Goal: Transaction & Acquisition: Download file/media

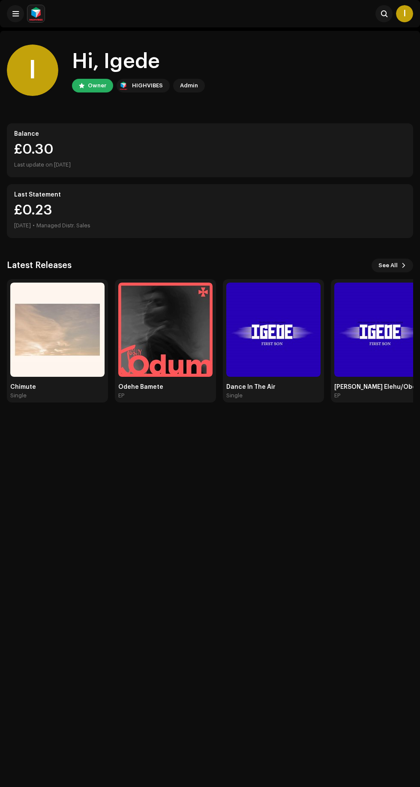
click at [72, 335] on img at bounding box center [57, 330] width 94 height 94
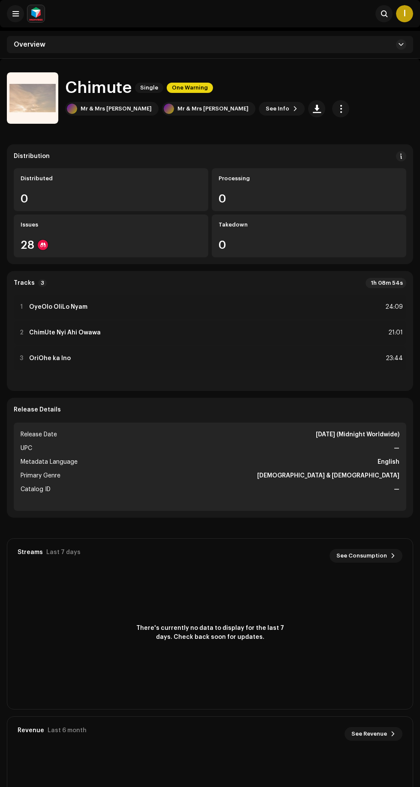
click at [293, 108] on span at bounding box center [295, 108] width 5 height 7
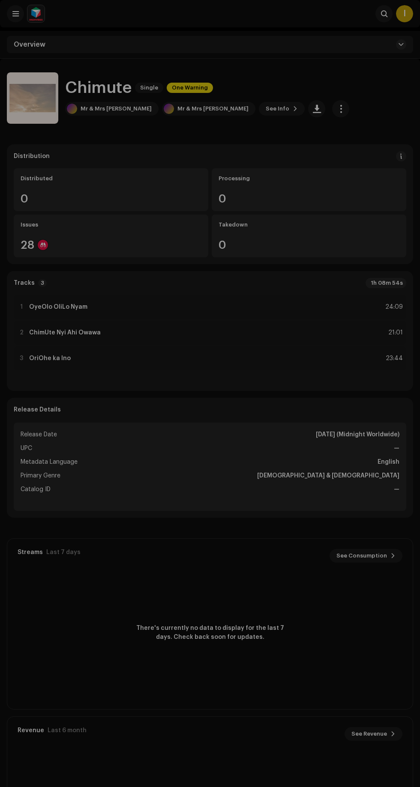
click at [352, 72] on div "Chimute 2923940 Metadata Distribution Metadata Language English Release Title C…" at bounding box center [210, 393] width 420 height 787
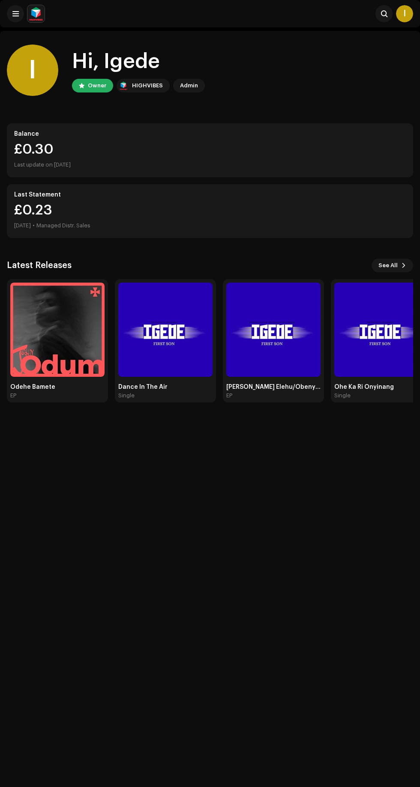
click at [170, 339] on img at bounding box center [165, 330] width 94 height 94
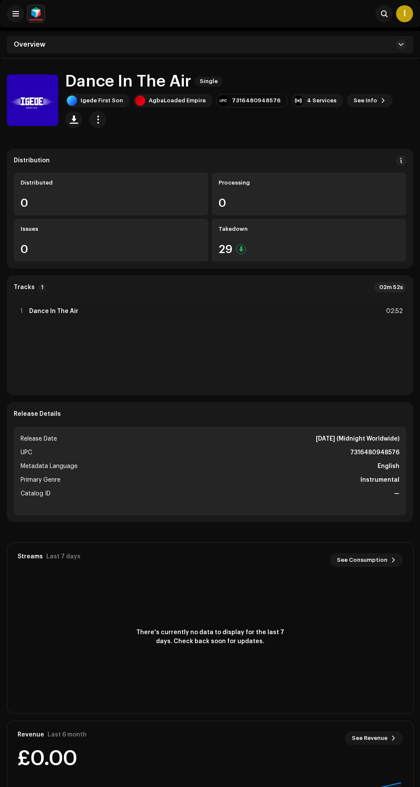
click at [188, 305] on div "1 Dance In The Air 02:52" at bounding box center [210, 311] width 392 height 24
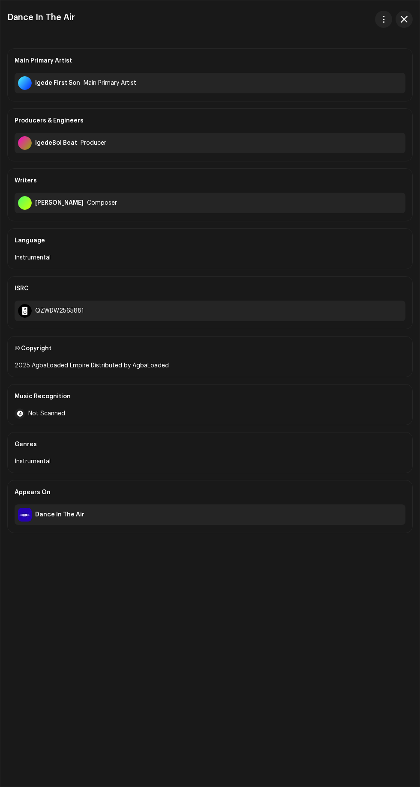
click at [382, 19] on span "button" at bounding box center [383, 19] width 6 height 7
click at [334, 57] on span "Download audio" at bounding box center [329, 57] width 48 height 7
copy h3 "Dance In The Air"
copy div "Ⓟ Copyright 2025 AgbaLoaded Empire Distributed by AgbaLoaded"
copy div "QZWDW2565881"
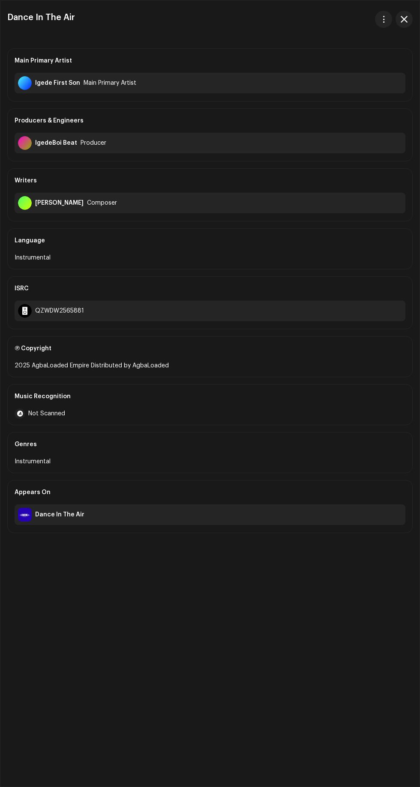
click at [407, 17] on span "button" at bounding box center [404, 19] width 7 height 7
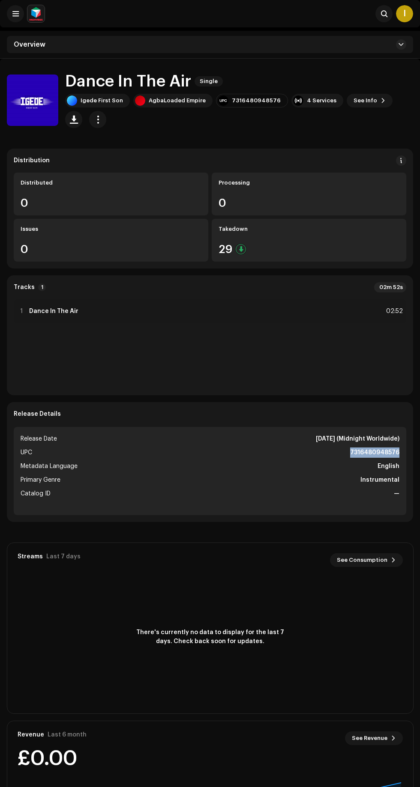
copy strong "7316480948576"
